Goal: Information Seeking & Learning: Find specific fact

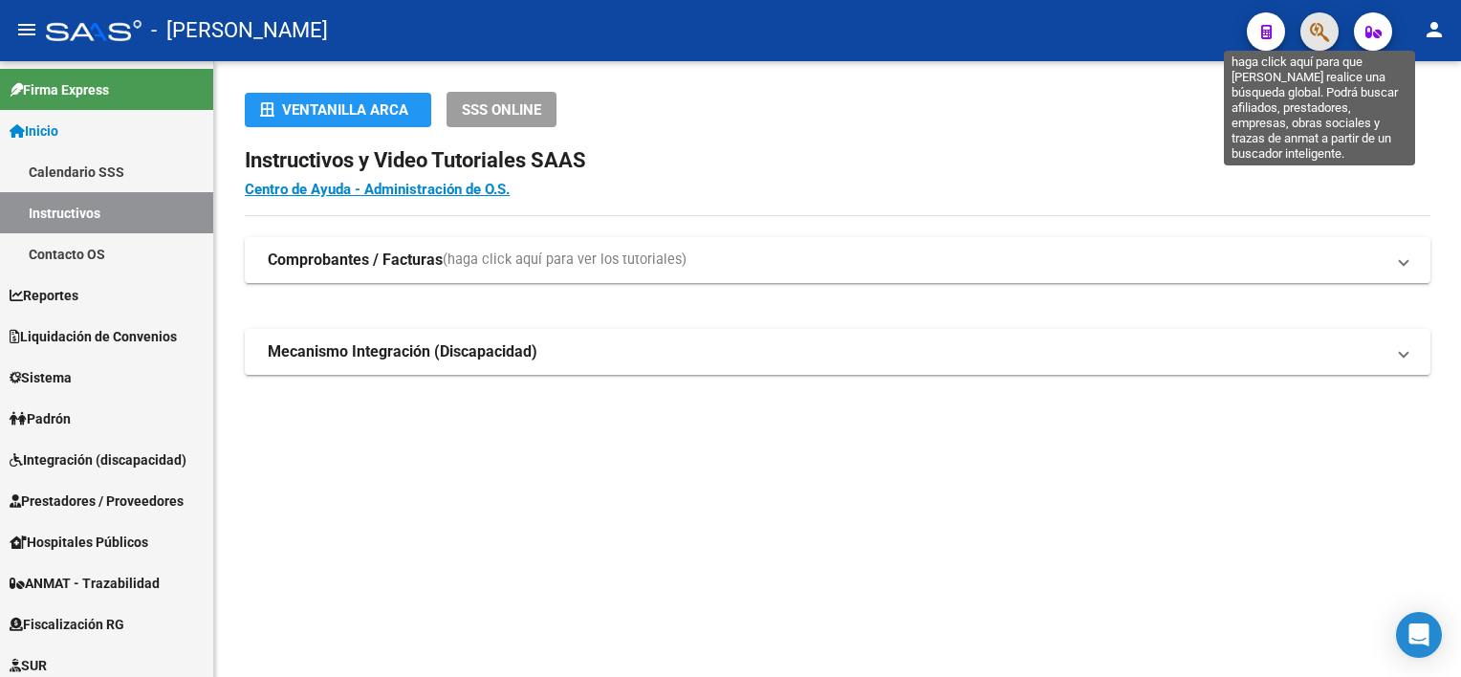
click at [1316, 30] on icon "button" at bounding box center [1319, 32] width 19 height 22
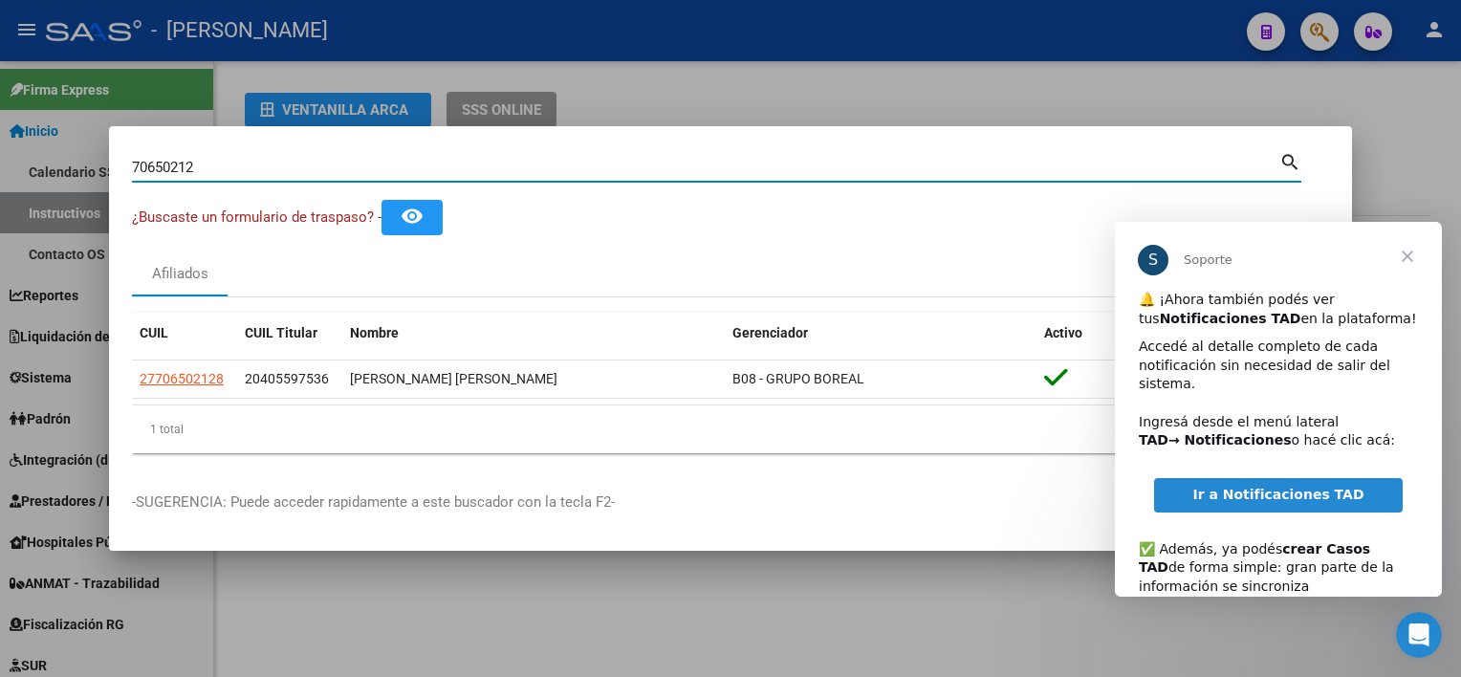
scroll to position [122, 0]
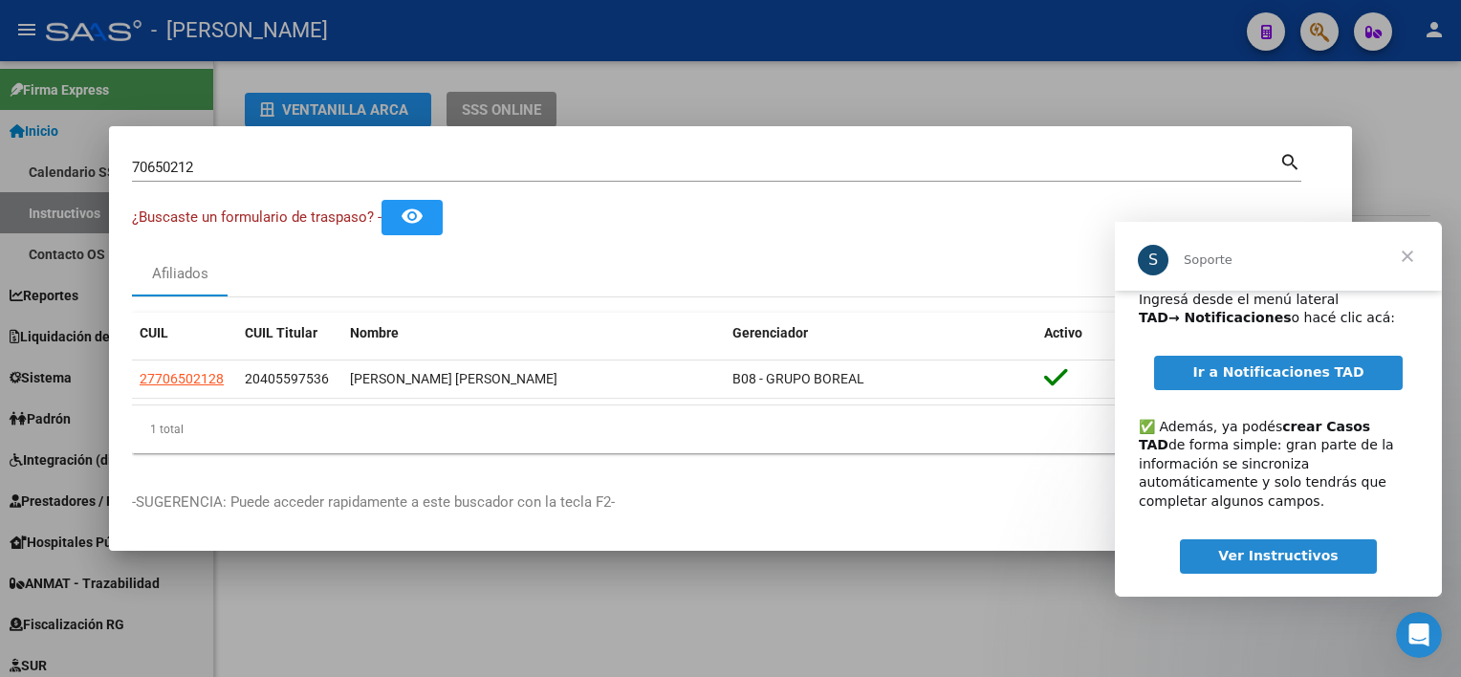
click at [1420, 259] on span "Cerrar" at bounding box center [1407, 256] width 69 height 69
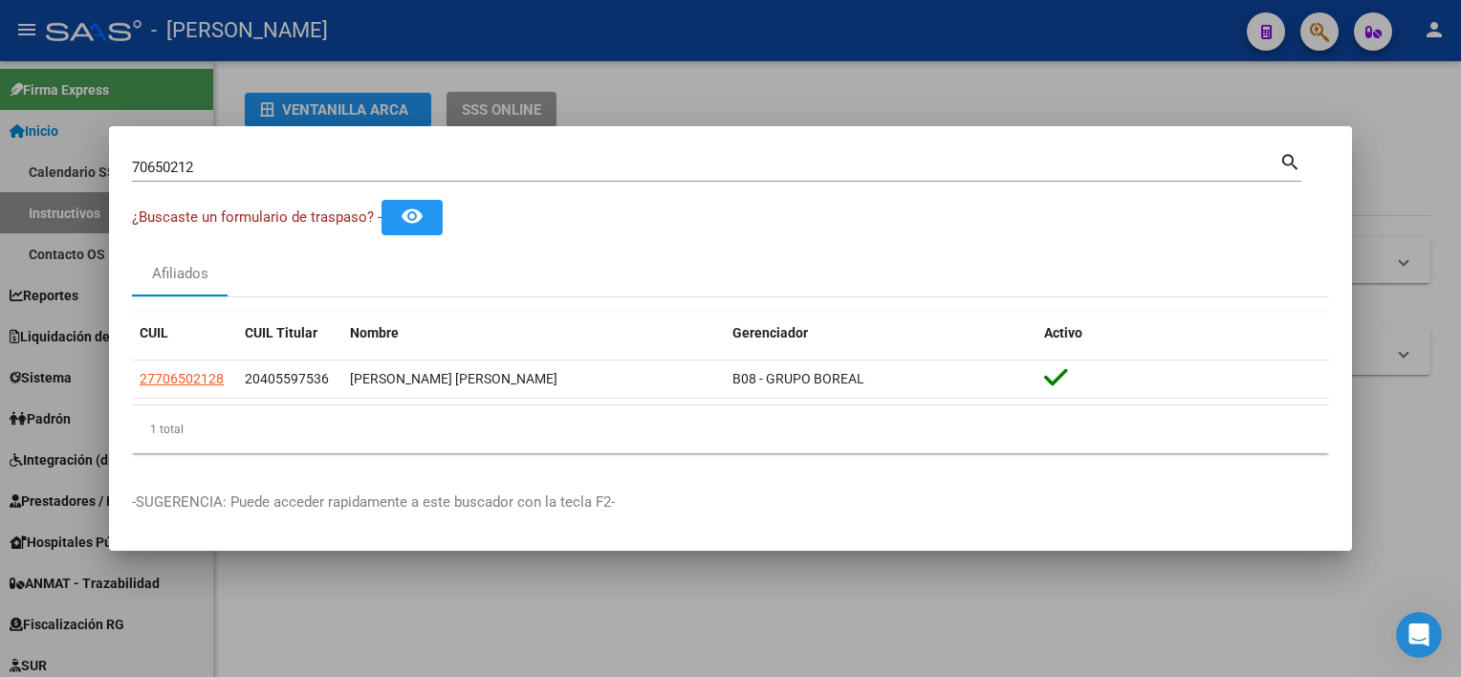
click at [684, 168] on input "70650212" at bounding box center [705, 167] width 1147 height 17
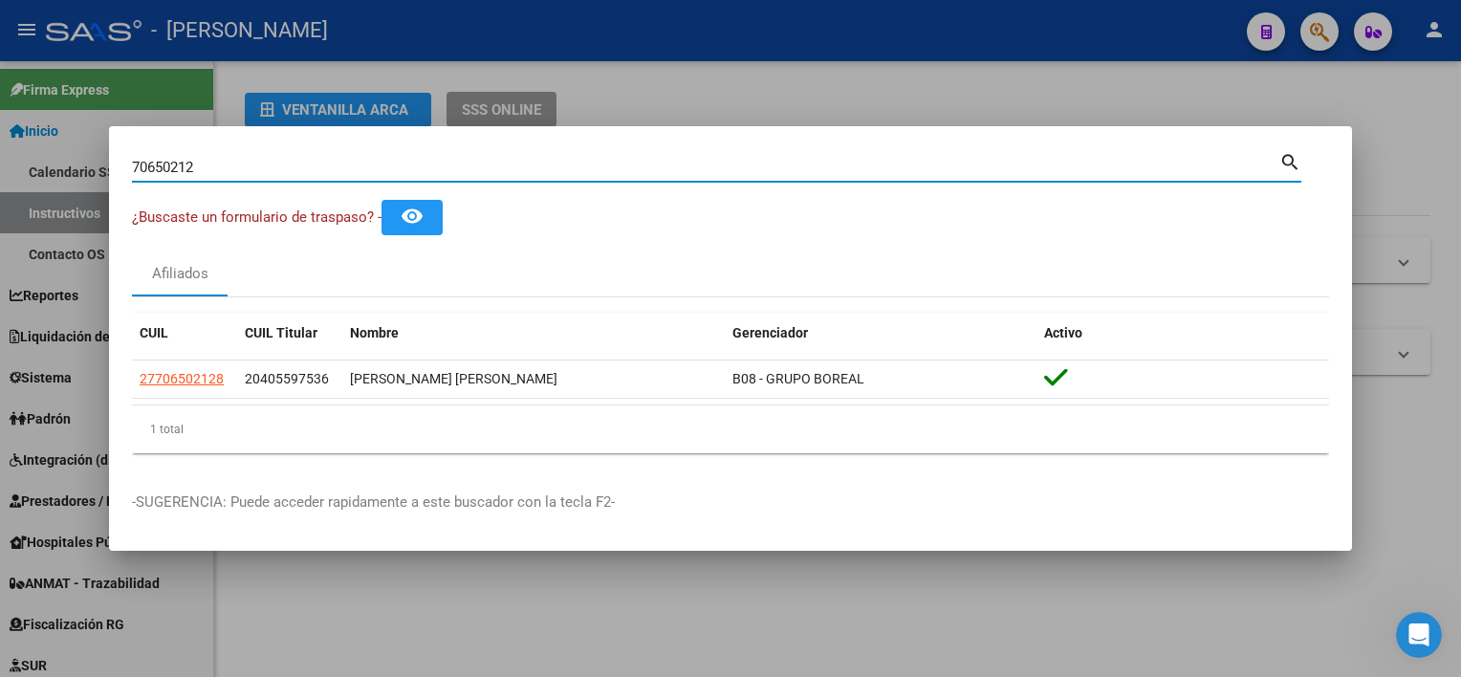
paste input "70650212"
drag, startPoint x: 684, startPoint y: 168, endPoint x: 21, endPoint y: 119, distance: 665.2
click at [21, 119] on div "7065021270650212 Buscar (apellido, dni, cuil, nro traspaso, cuit, obra social) …" at bounding box center [730, 338] width 1461 height 677
paste input
type input "70650212"
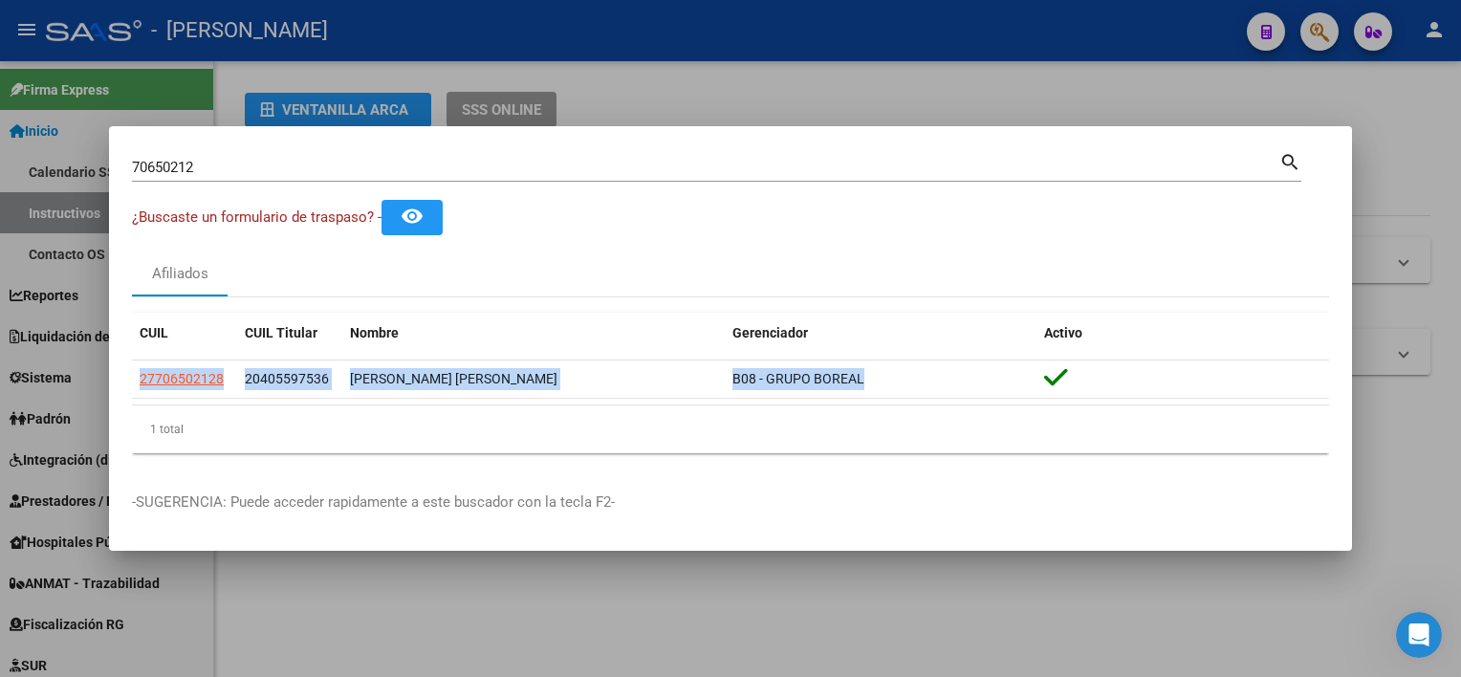
drag, startPoint x: 929, startPoint y: 371, endPoint x: 123, endPoint y: 386, distance: 806.0
click at [123, 386] on mat-dialog-content "70650212 Buscar (apellido, dni, cuil, nro traspaso, cuit, obra social) search ¿…" at bounding box center [730, 308] width 1243 height 319
copy datatable-body-row "27706502128 20405597536 [PERSON_NAME] [PERSON_NAME] B08 - GRUPO BOREAL"
